Goal: Download file/media

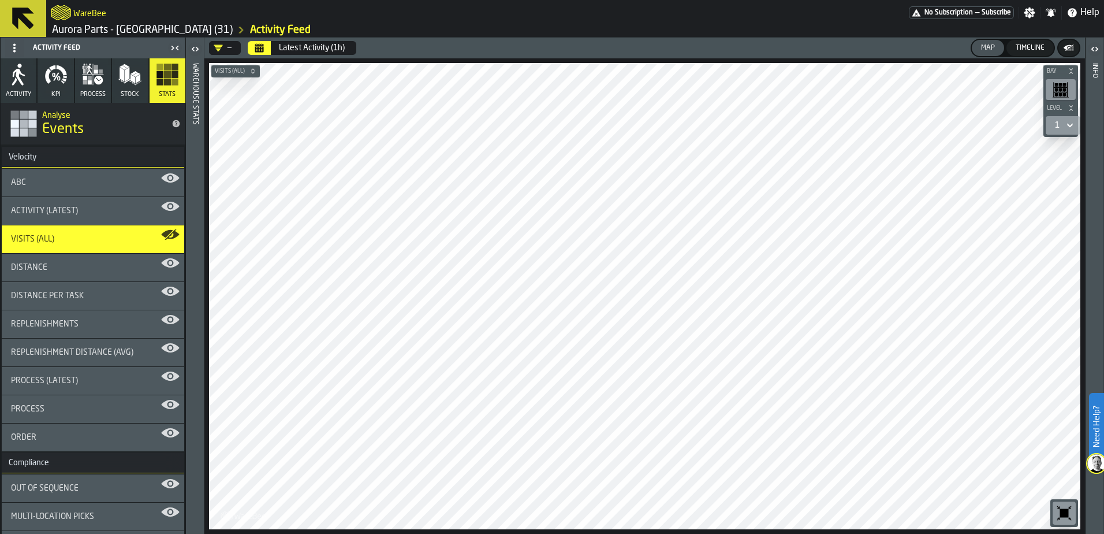
click at [20, 85] on icon "button" at bounding box center [18, 74] width 23 height 23
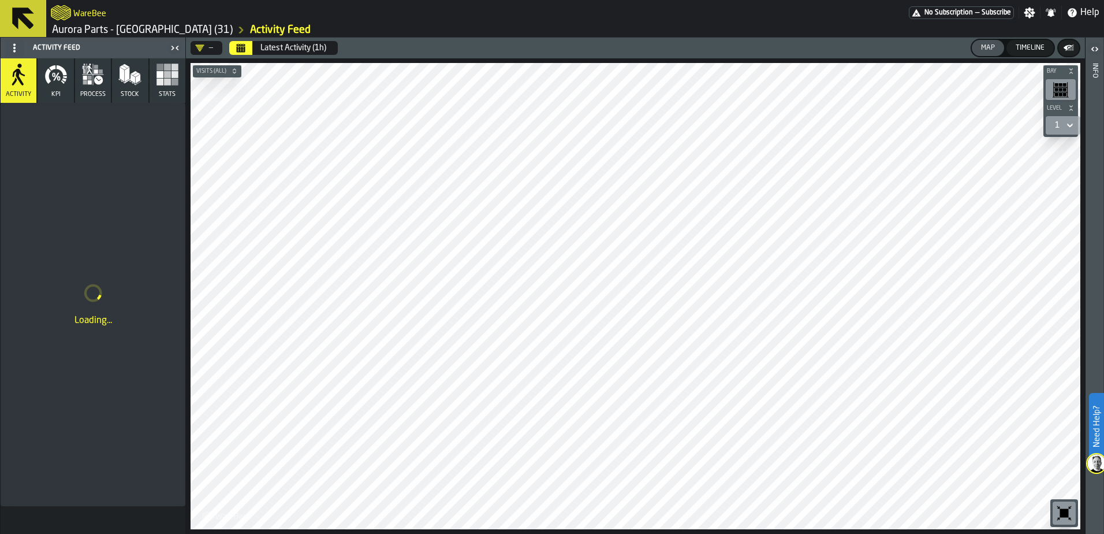
click at [163, 80] on icon "button" at bounding box center [167, 74] width 23 height 23
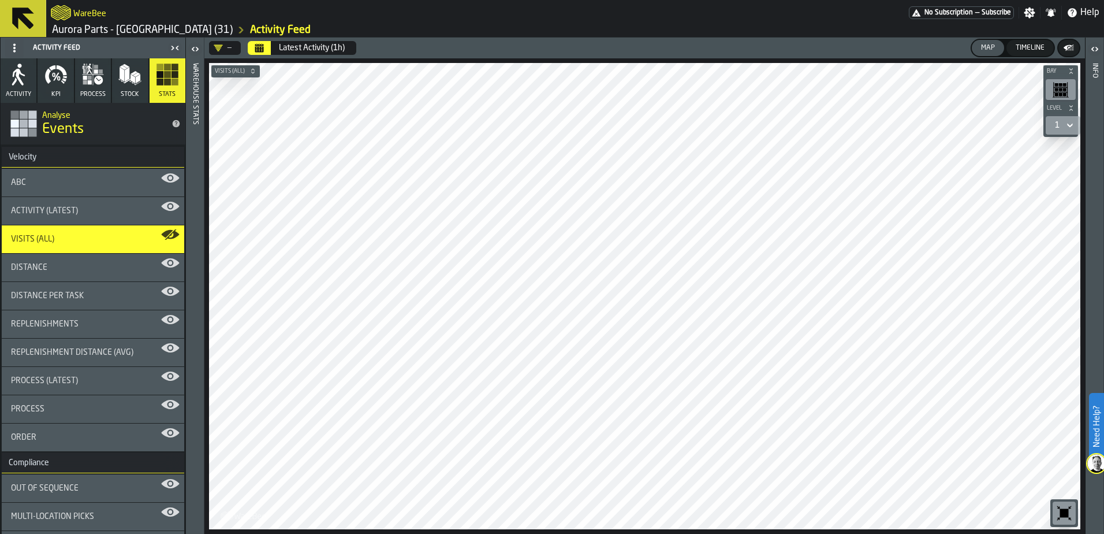
click at [231, 47] on div "—" at bounding box center [223, 47] width 18 height 9
click at [231, 48] on div "—" at bounding box center [223, 47] width 18 height 9
click at [311, 46] on div "Latest Activity (1h)" at bounding box center [312, 47] width 66 height 9
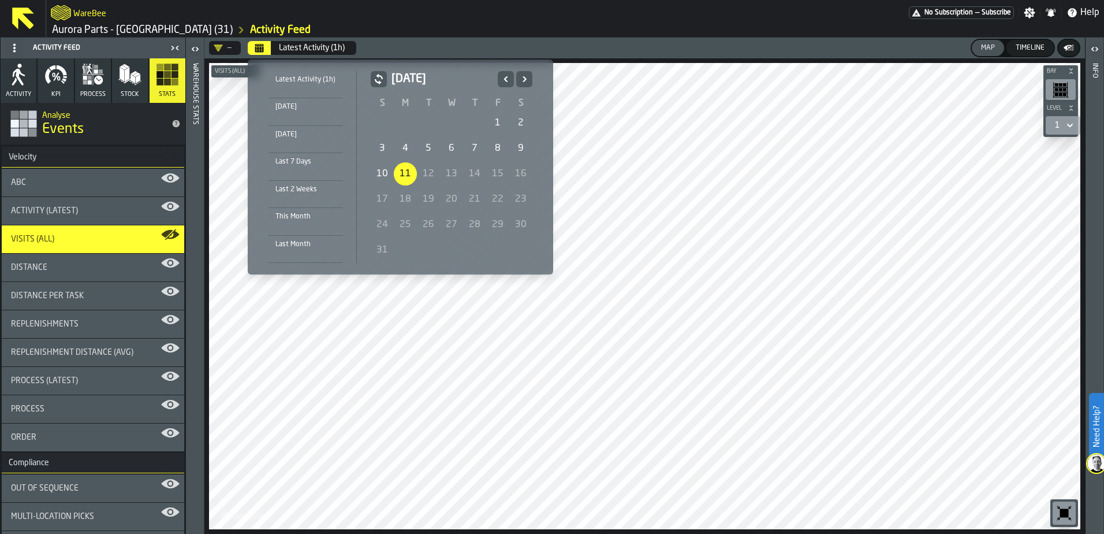
click at [304, 216] on div "This Month" at bounding box center [306, 216] width 74 height 13
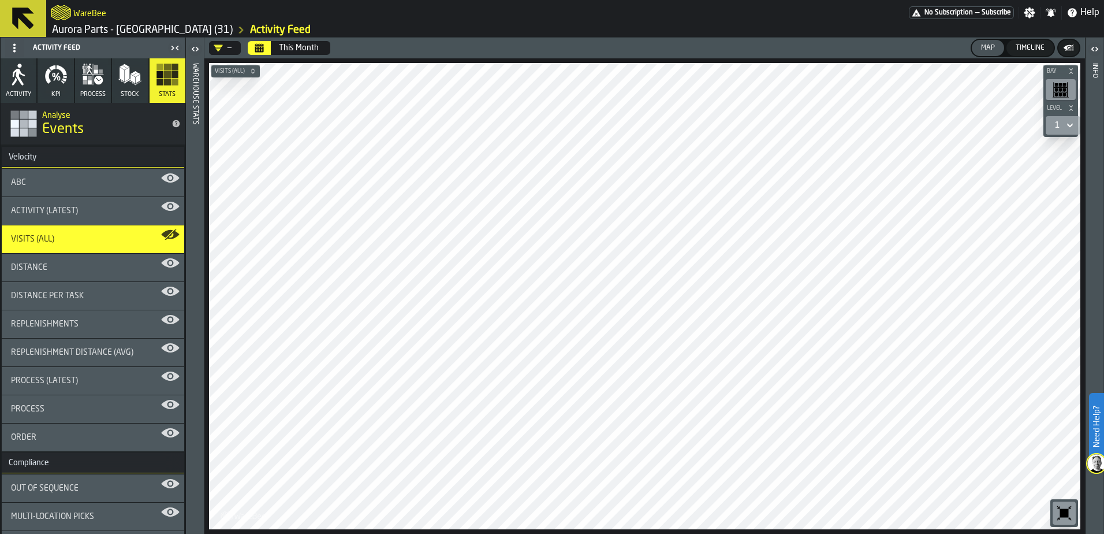
click at [112, 28] on link "Aurora Parts - [GEOGRAPHIC_DATA] (31)" at bounding box center [142, 30] width 181 height 13
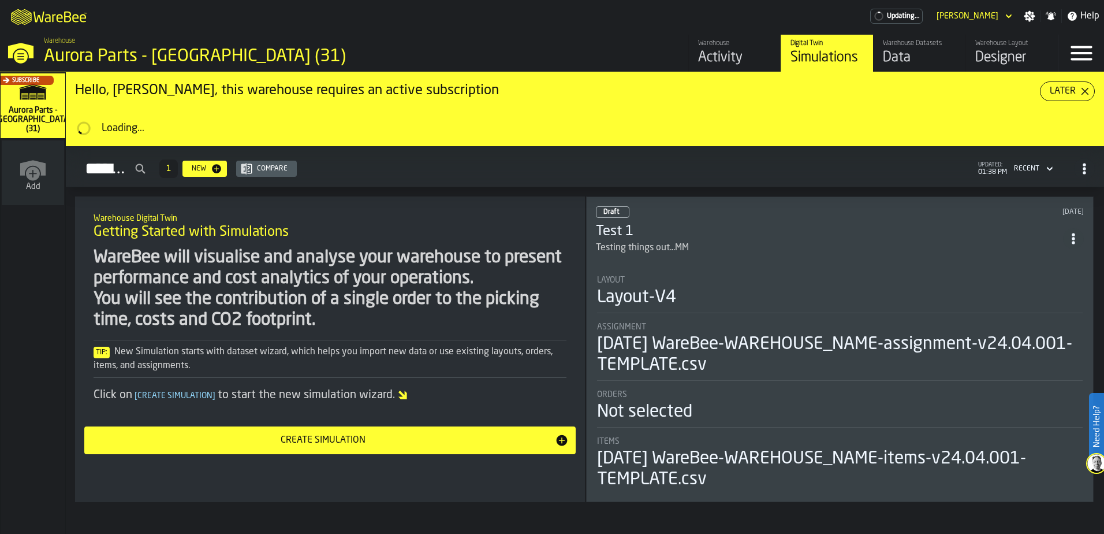
click at [895, 51] on div "Data" at bounding box center [919, 58] width 73 height 18
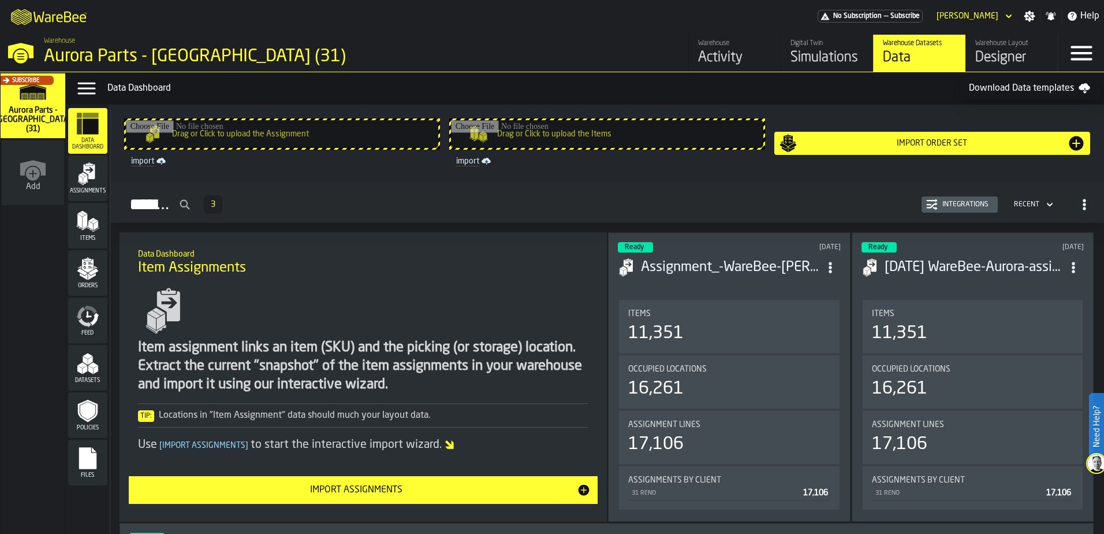
click at [83, 454] on icon "menu Files" at bounding box center [87, 458] width 17 height 22
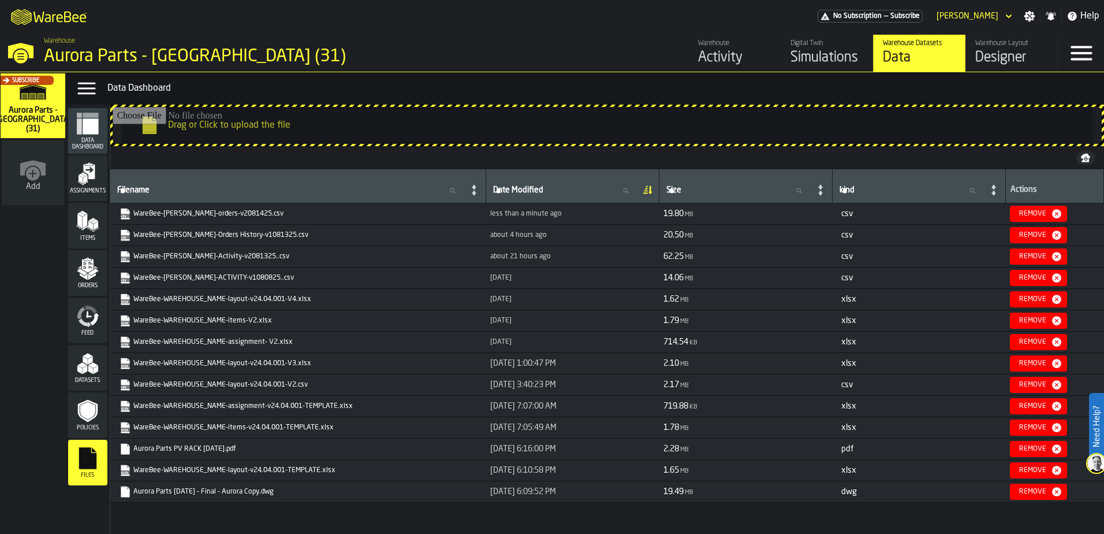
click at [232, 216] on link "WareBee-[PERSON_NAME]-orders-v2081425.csv" at bounding box center [297, 214] width 355 height 12
